Goal: Complete application form

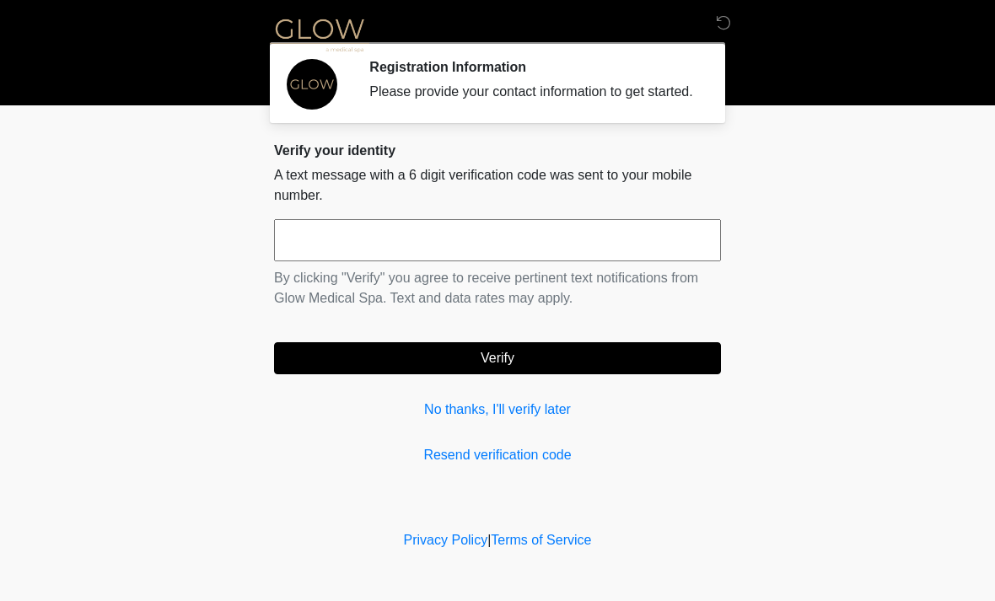
click at [563, 251] on input "text" at bounding box center [497, 240] width 447 height 42
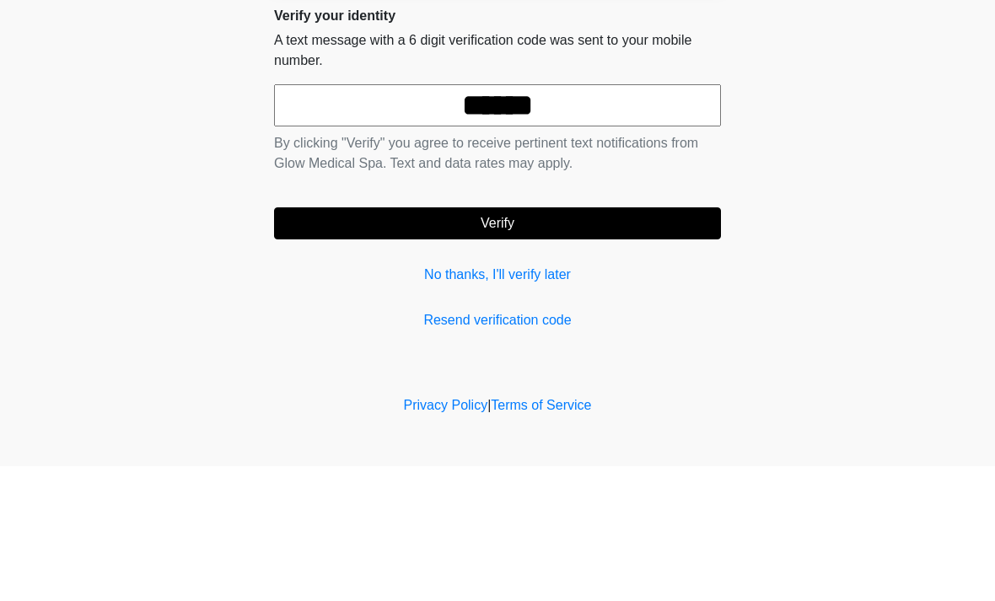
type input "******"
click at [615, 342] on button "Verify" at bounding box center [497, 358] width 447 height 32
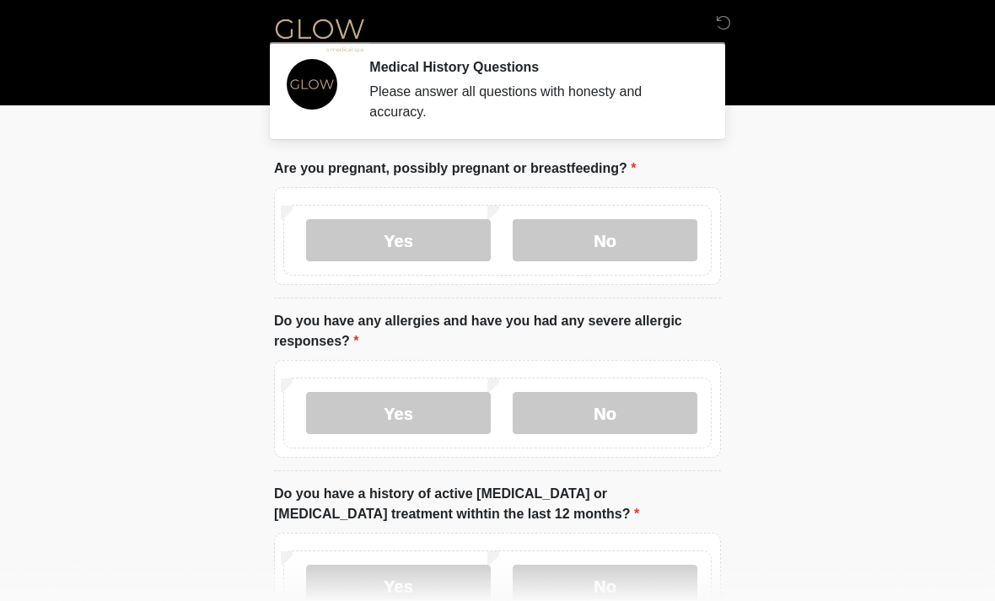
click at [626, 242] on label "No" at bounding box center [605, 240] width 185 height 42
click at [630, 407] on label "No" at bounding box center [605, 413] width 185 height 42
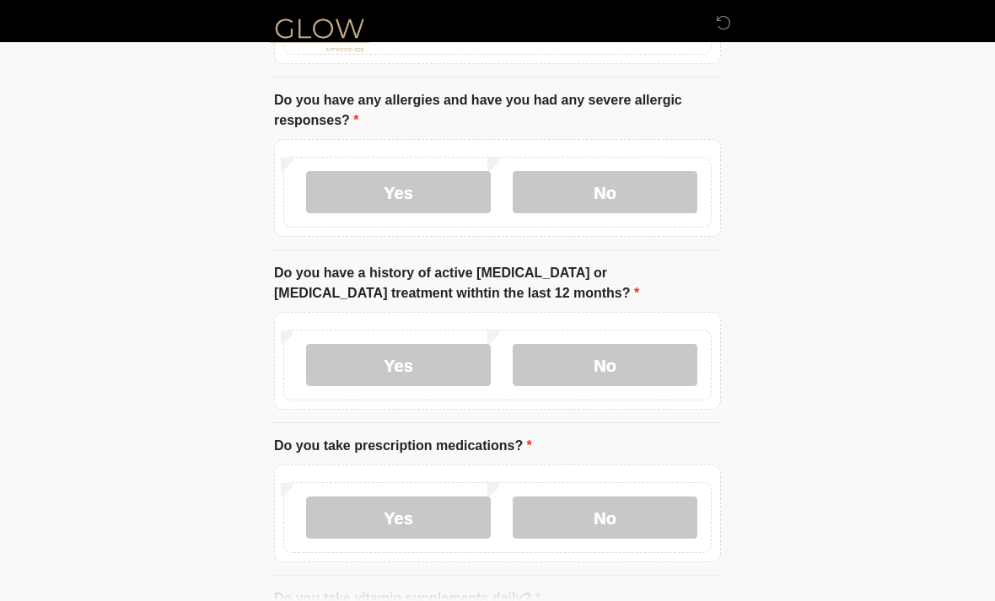
scroll to position [266, 0]
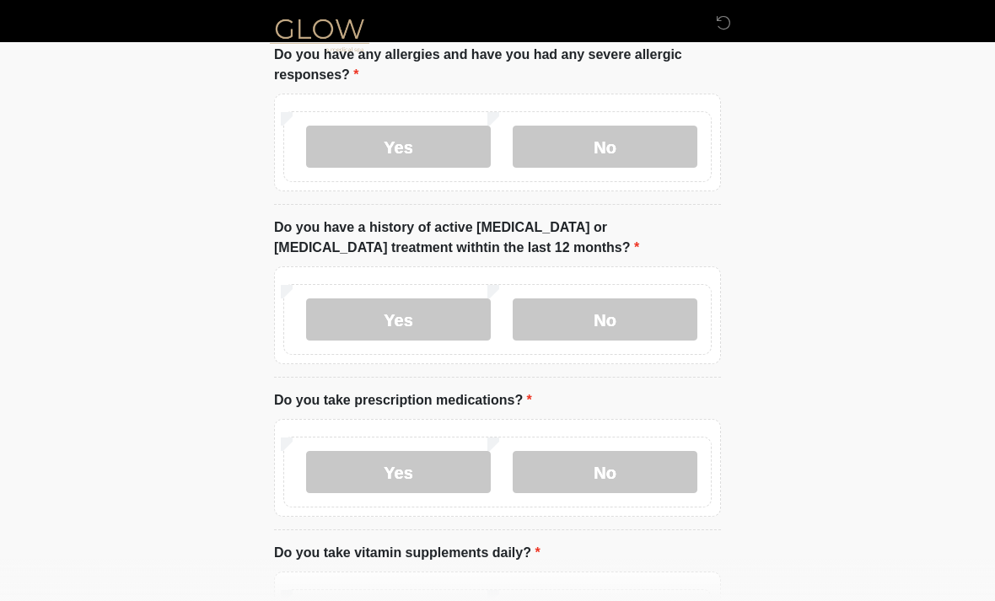
click at [641, 326] on label "No" at bounding box center [605, 319] width 185 height 42
click at [637, 486] on label "No" at bounding box center [605, 472] width 185 height 42
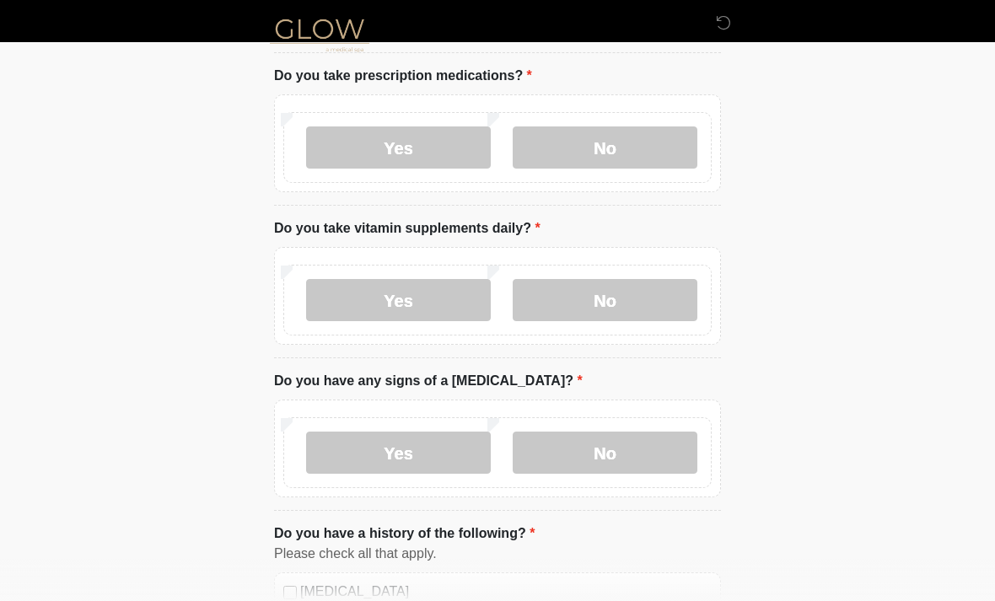
scroll to position [605, 0]
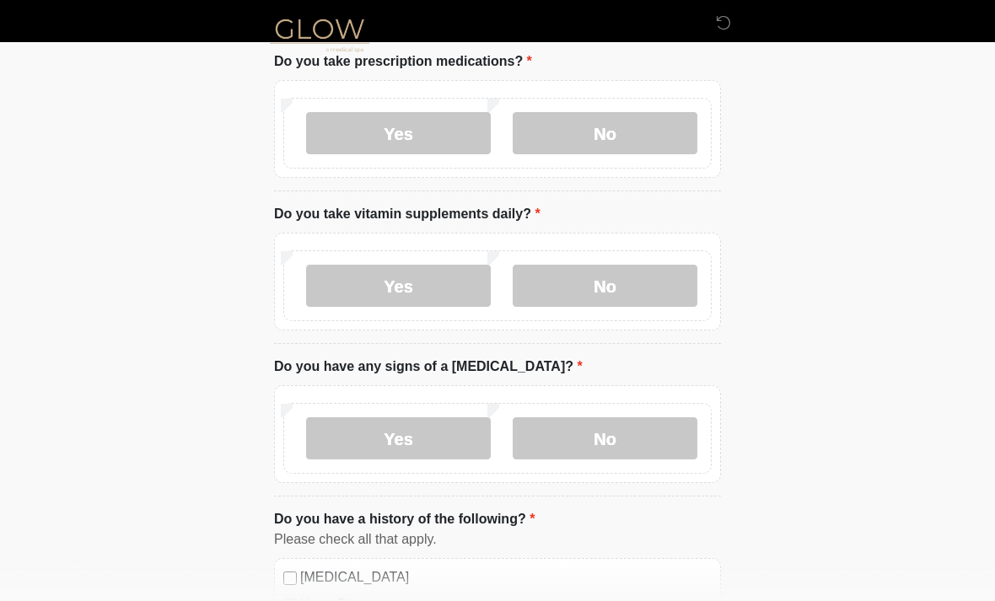
click at [430, 283] on label "Yes" at bounding box center [398, 286] width 185 height 42
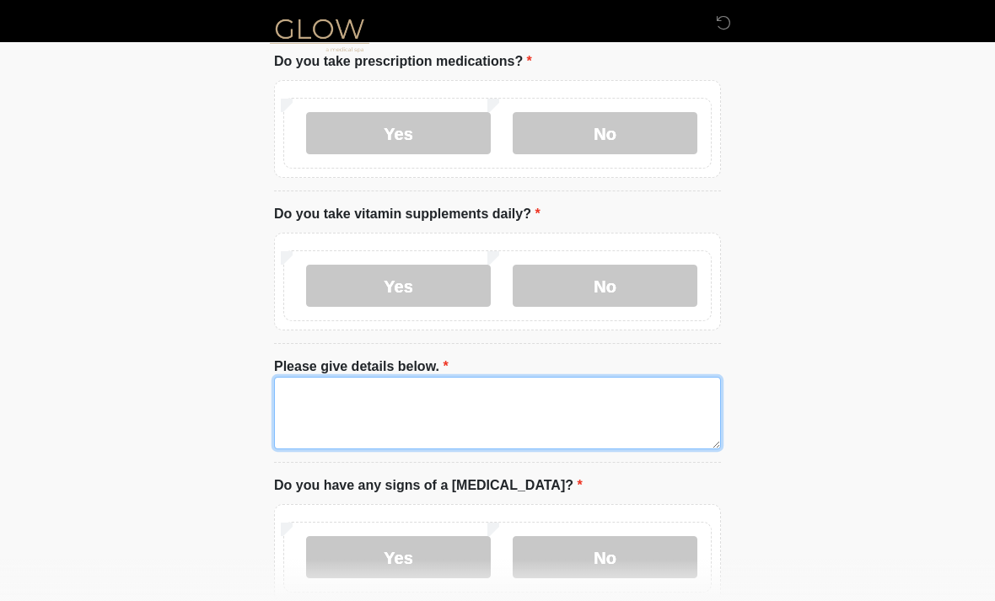
click at [433, 413] on textarea "Please give details below." at bounding box center [497, 413] width 447 height 73
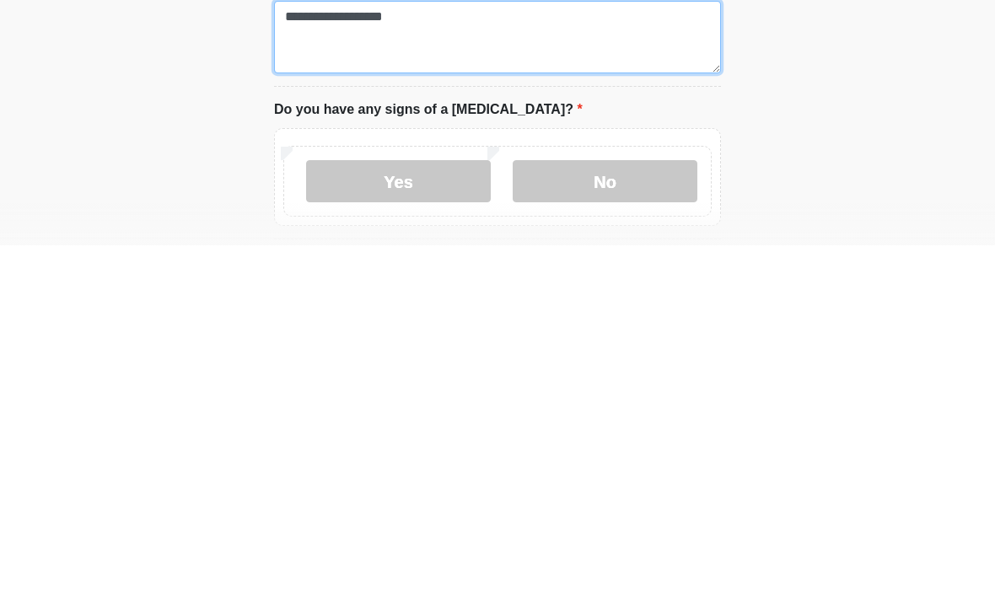
type textarea "**********"
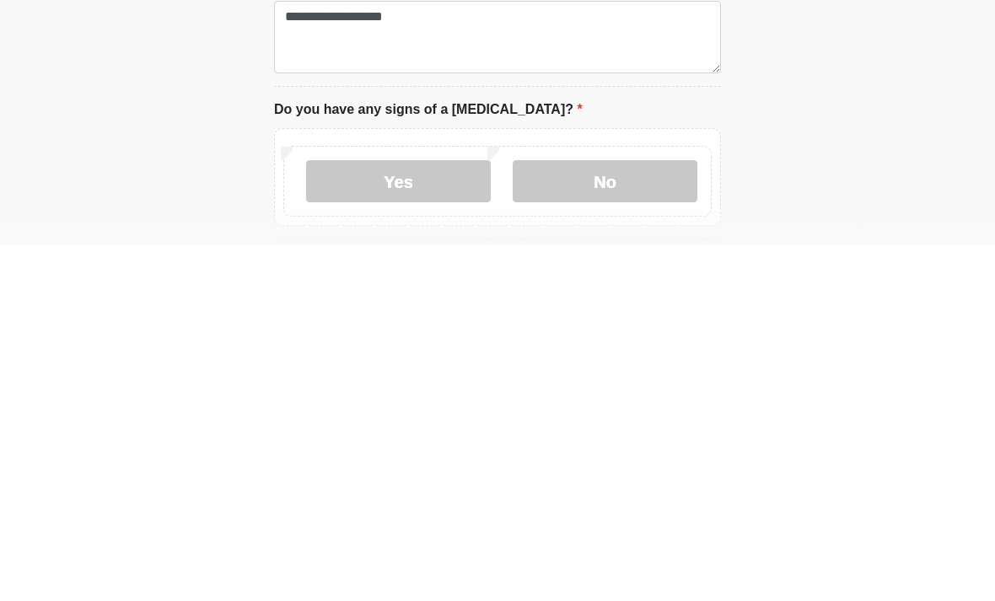
click at [637, 516] on label "No" at bounding box center [605, 537] width 185 height 42
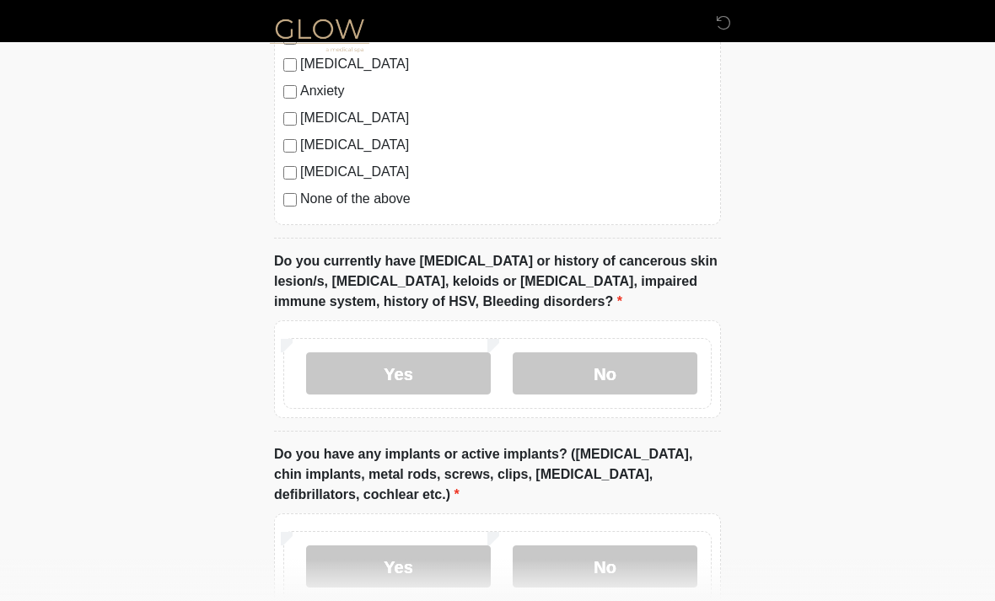
scroll to position [1410, 0]
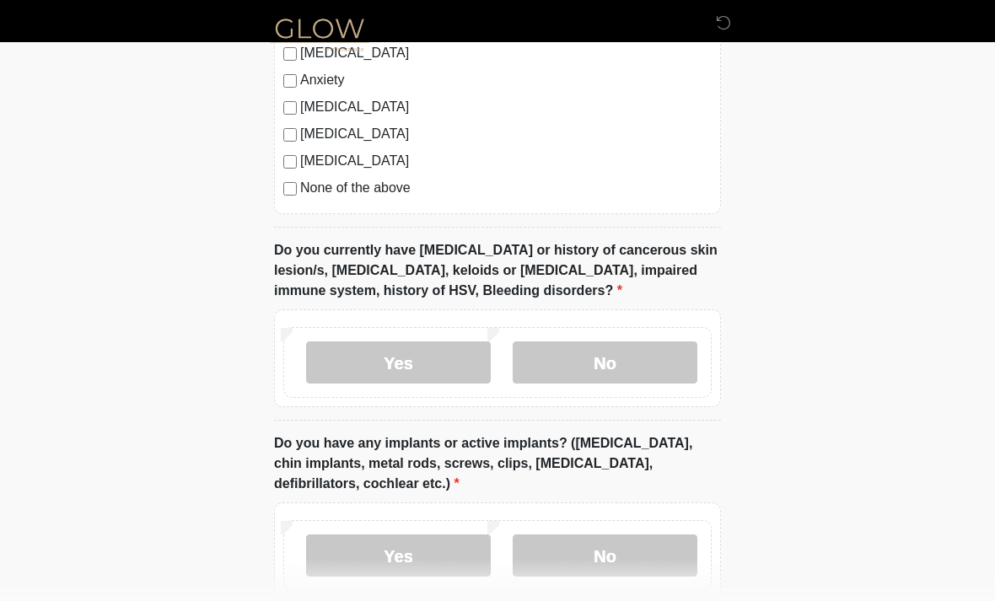
click at [652, 373] on label "No" at bounding box center [605, 363] width 185 height 42
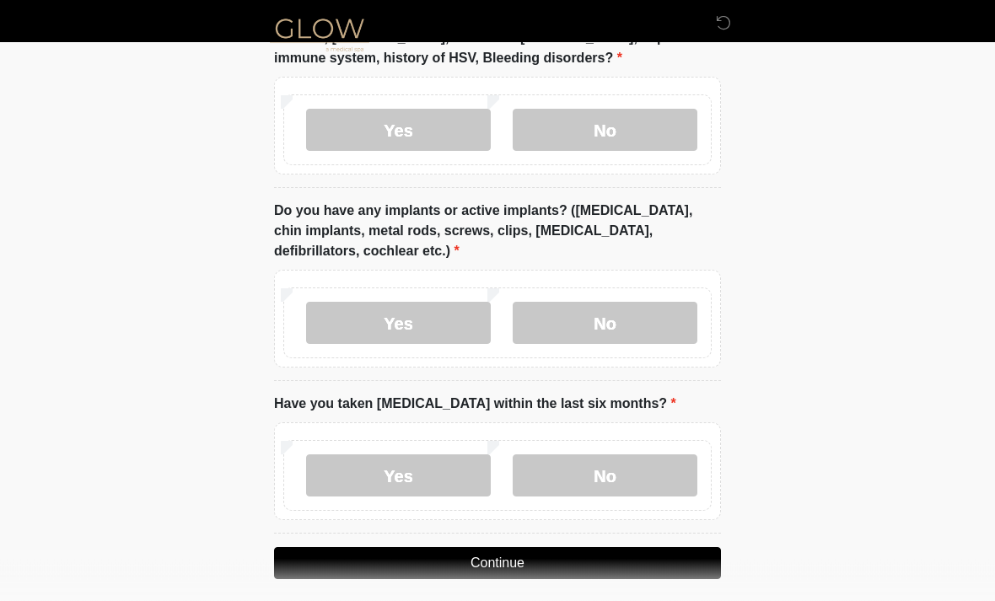
scroll to position [1648, 0]
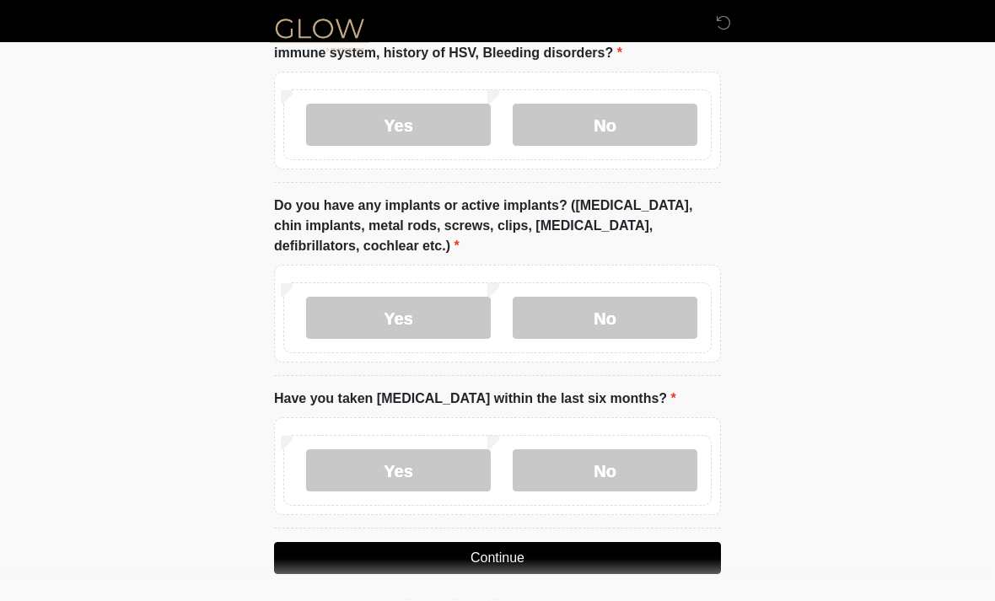
click at [644, 320] on label "No" at bounding box center [605, 319] width 185 height 42
click at [632, 483] on label "No" at bounding box center [605, 470] width 185 height 42
click at [621, 561] on button "Continue" at bounding box center [497, 558] width 447 height 32
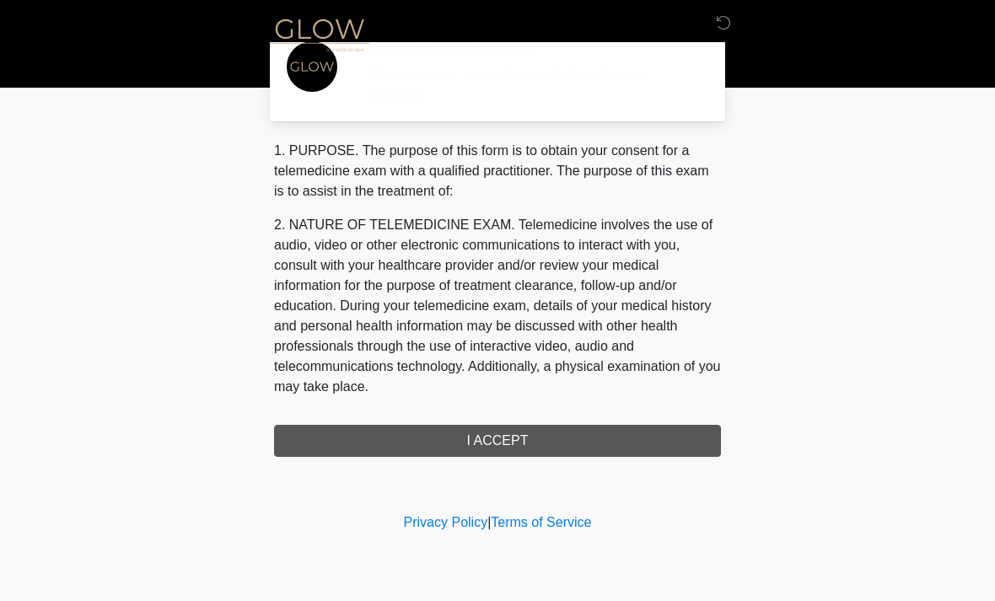
scroll to position [0, 0]
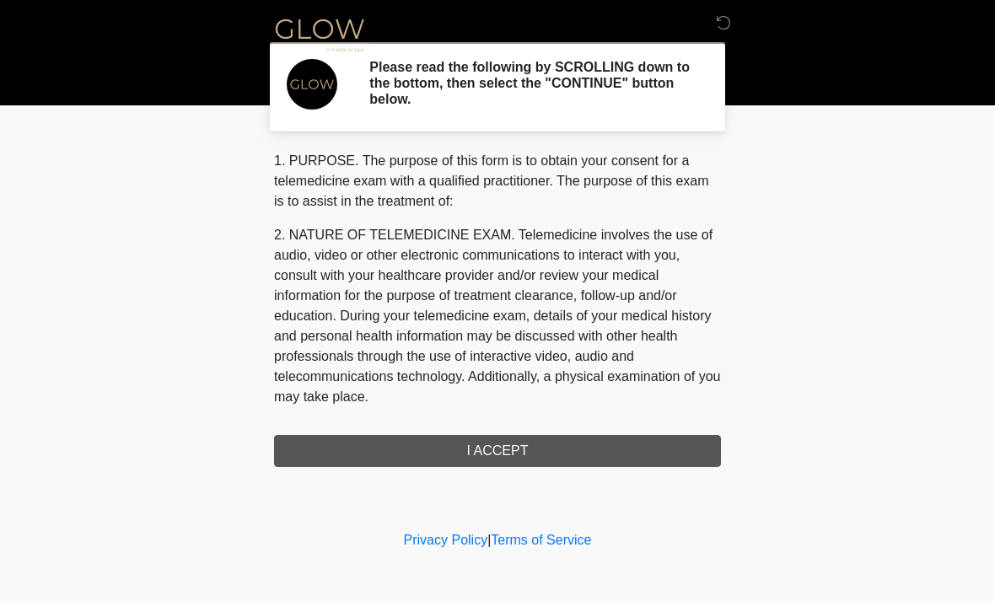
click at [614, 448] on div "1. PURPOSE. The purpose of this form is to obtain your consent for a telemedici…" at bounding box center [497, 309] width 447 height 316
click at [509, 449] on div "1. PURPOSE. The purpose of this form is to obtain your consent for a telemedici…" at bounding box center [497, 309] width 447 height 316
click at [488, 451] on div "1. PURPOSE. The purpose of this form is to obtain your consent for a telemedici…" at bounding box center [497, 309] width 447 height 316
click at [492, 461] on div "1. PURPOSE. The purpose of this form is to obtain your consent for a telemedici…" at bounding box center [497, 309] width 447 height 316
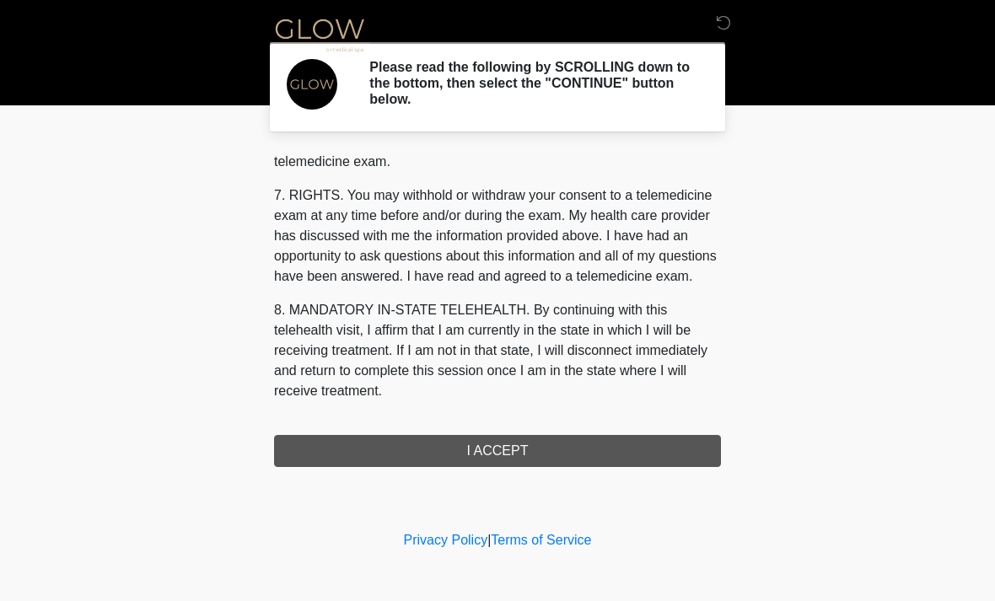
scroll to position [714, 0]
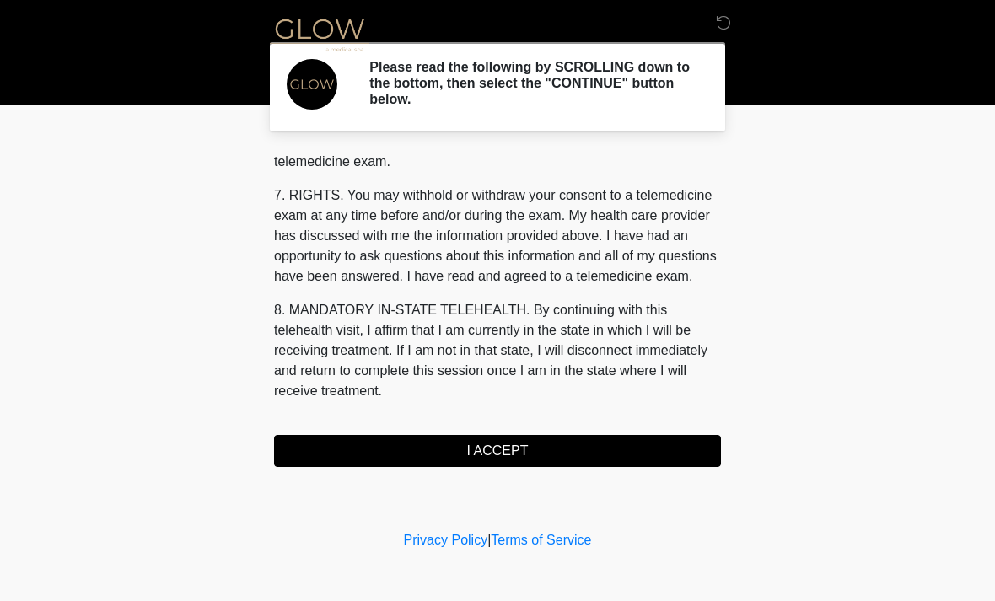
click at [545, 449] on button "I ACCEPT" at bounding box center [497, 451] width 447 height 32
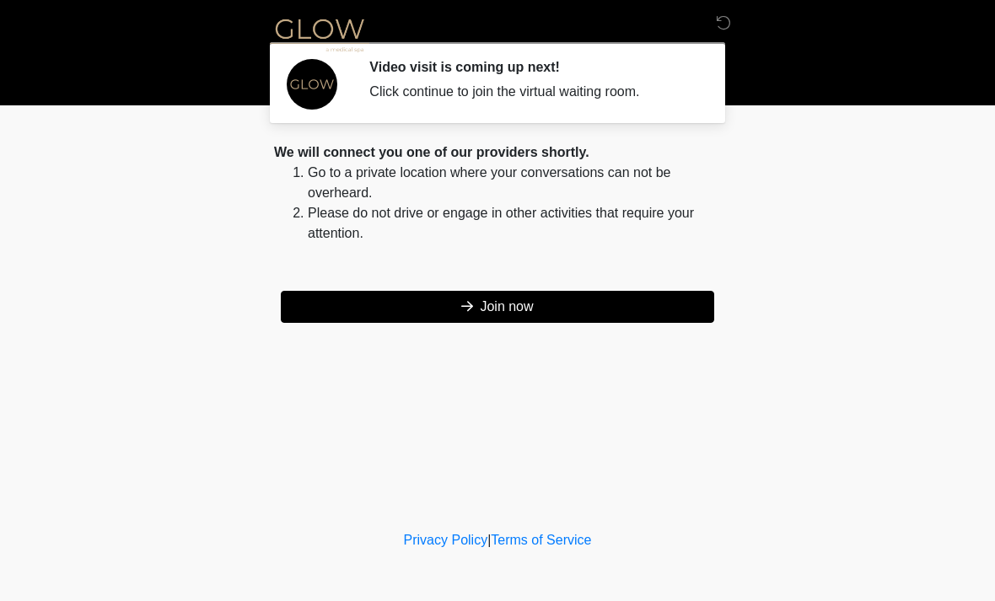
click at [352, 307] on button "Join now" at bounding box center [497, 307] width 433 height 32
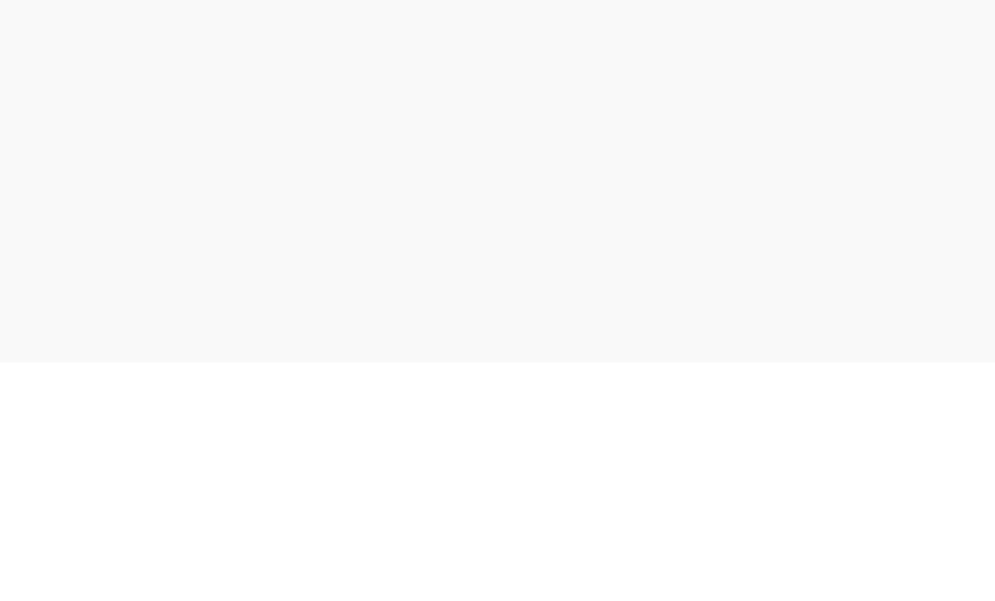
scroll to position [59, 0]
